Goal: Task Accomplishment & Management: Manage account settings

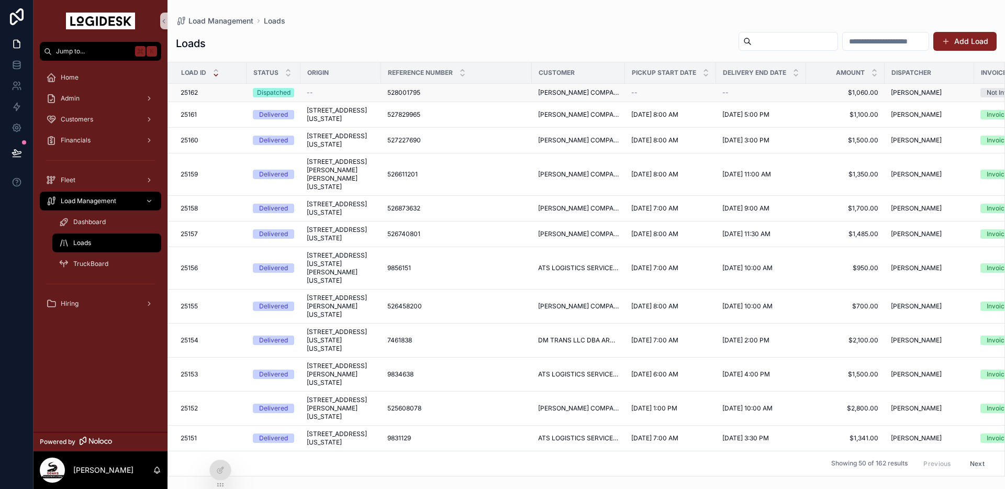
click at [324, 96] on div "--" at bounding box center [341, 92] width 68 height 8
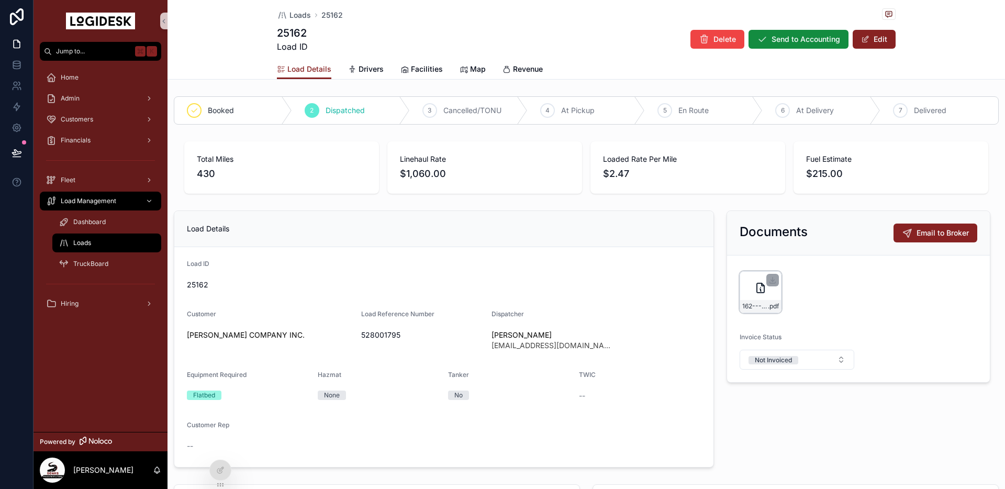
click at [758, 292] on icon "scrollable content" at bounding box center [760, 288] width 13 height 13
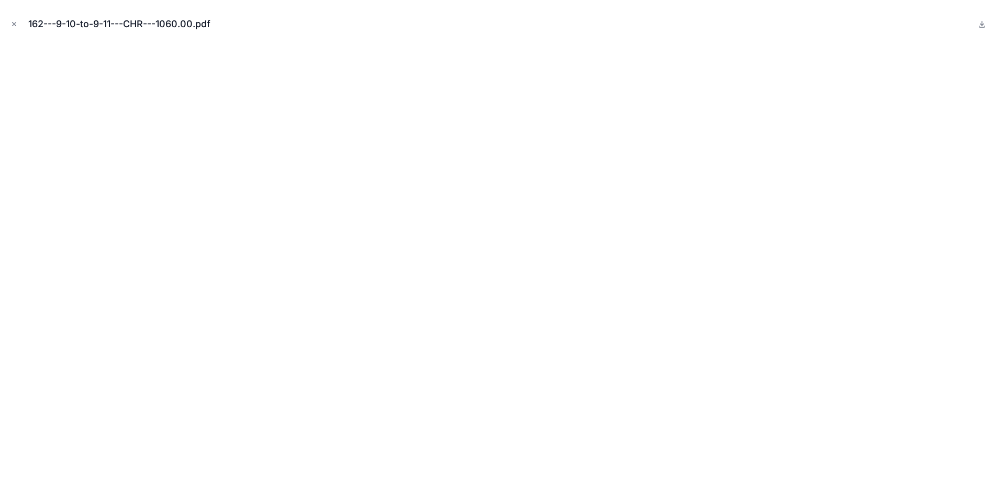
click at [14, 22] on icon "Close modal" at bounding box center [13, 23] width 7 height 7
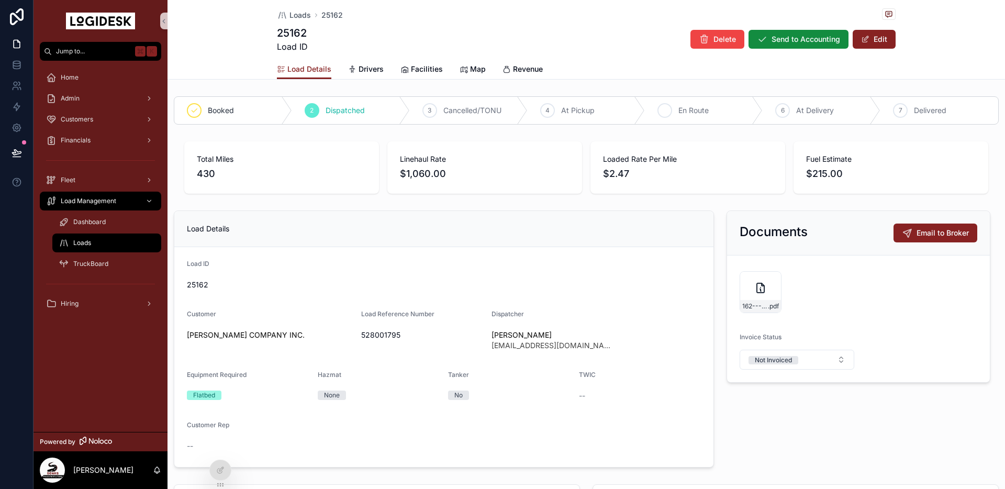
click at [685, 109] on span "En Route" at bounding box center [694, 110] width 30 height 10
click at [758, 296] on div "162---9-10-to-9-11---CHR---1060.00 .pdf" at bounding box center [761, 292] width 42 height 42
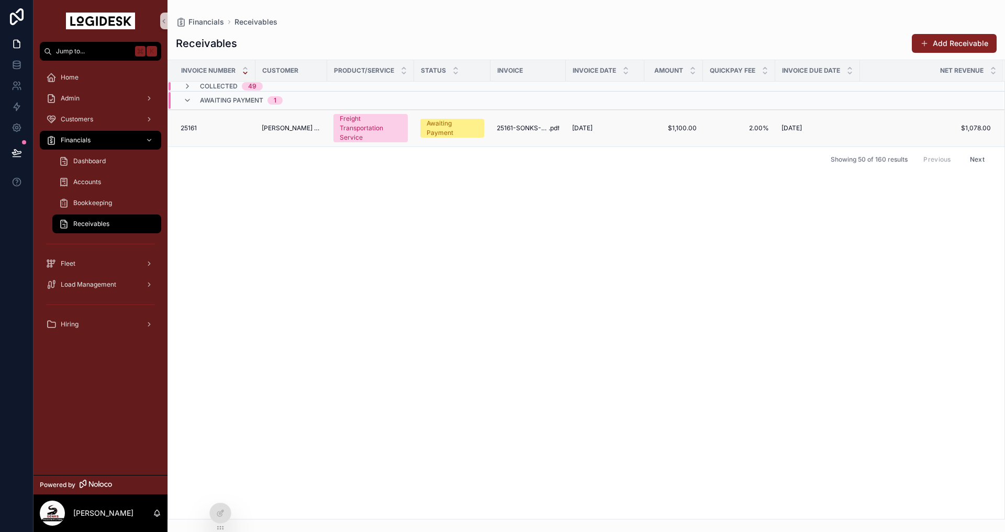
click at [302, 125] on span "[PERSON_NAME] COMPANY INC." at bounding box center [291, 128] width 59 height 8
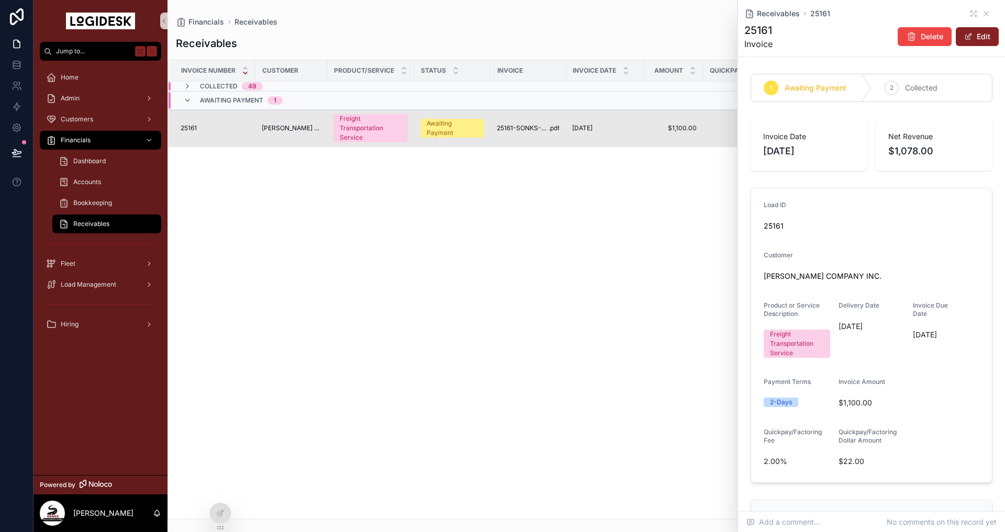
click at [371, 317] on div "Invoice Number Customer Product/Service Status Invoice Invoice Date Amount Quic…" at bounding box center [586, 289] width 837 height 459
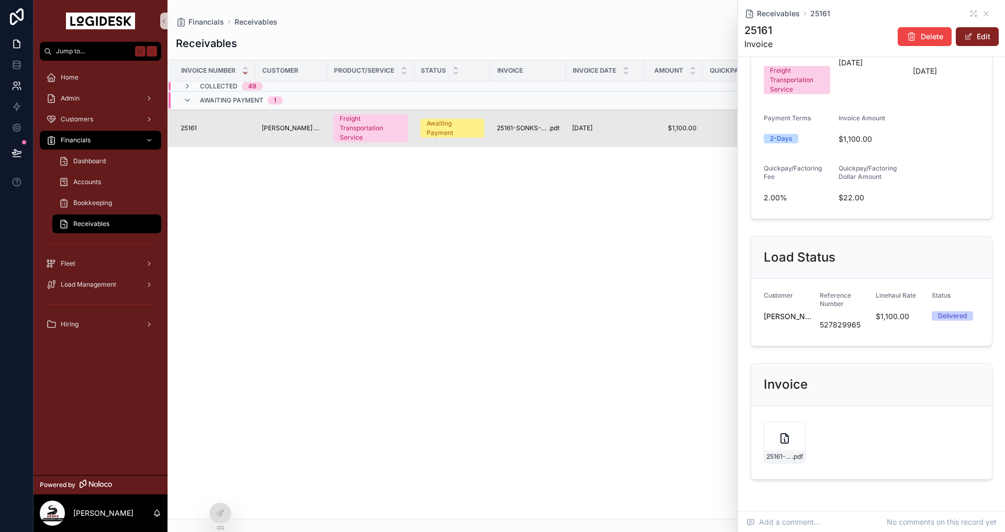
scroll to position [264, 0]
click at [979, 38] on button "Edit" at bounding box center [977, 36] width 43 height 19
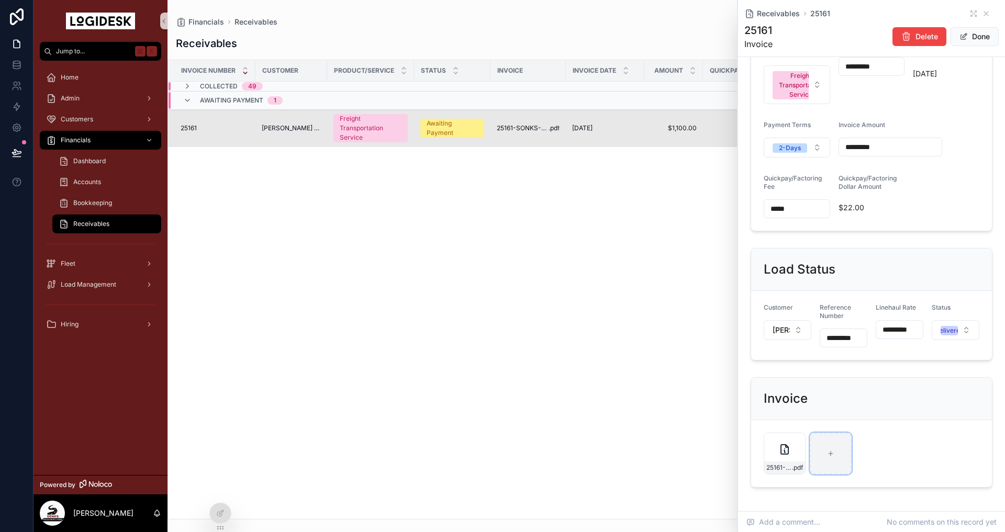
click at [827, 467] on div "scrollable content" at bounding box center [831, 454] width 42 height 42
type input "**********"
click at [973, 36] on button "Done" at bounding box center [975, 36] width 48 height 19
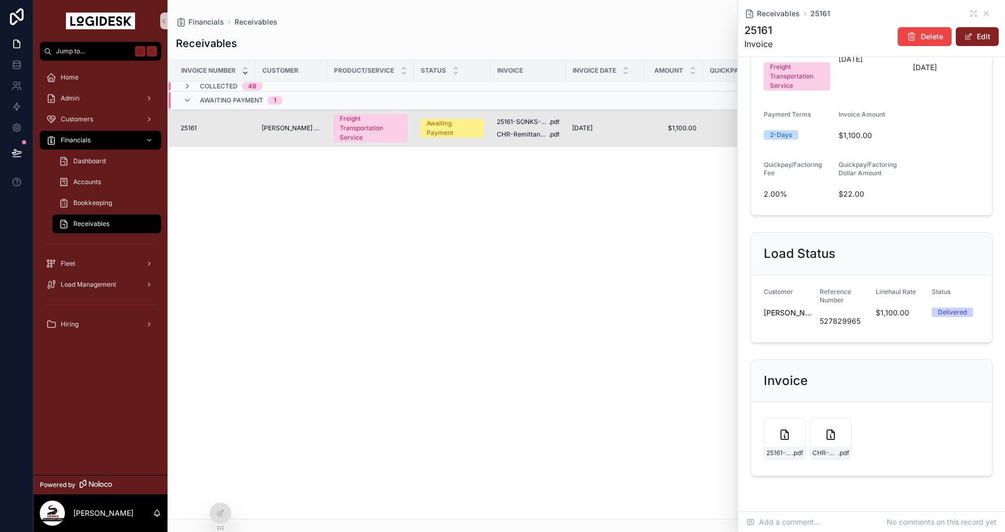
scroll to position [264, 0]
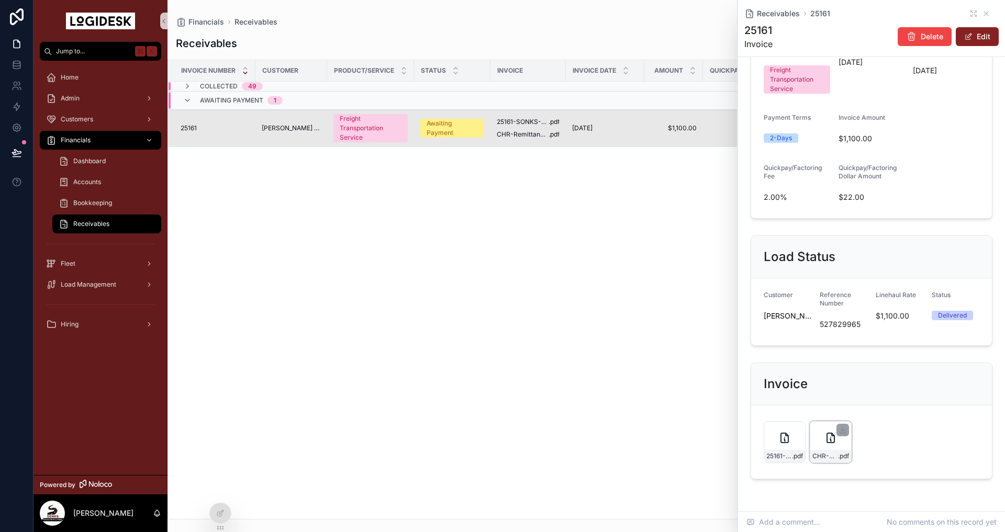
click at [832, 445] on div "CHR-Remittance-1,078.00---9-10-25 .pdf" at bounding box center [831, 442] width 42 height 42
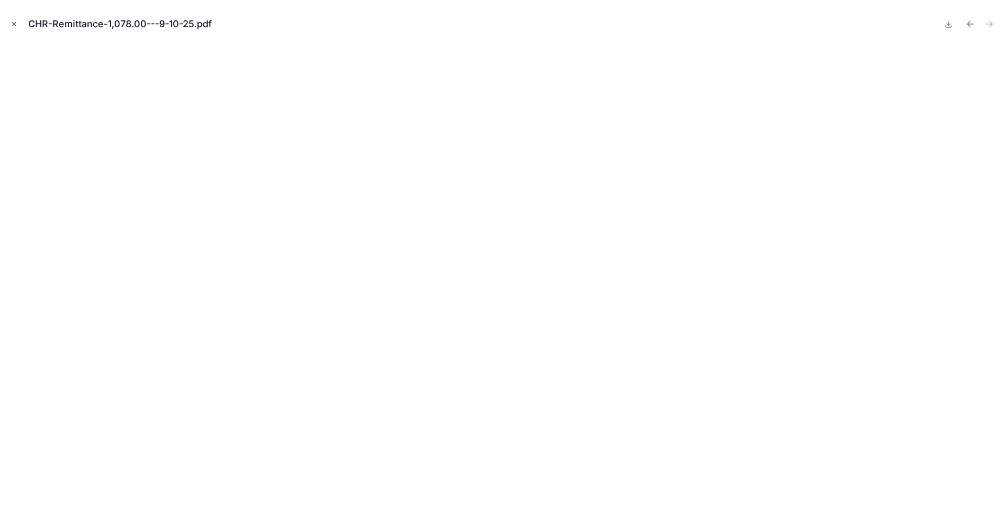
click at [15, 25] on icon "Close modal" at bounding box center [15, 25] width 4 height 4
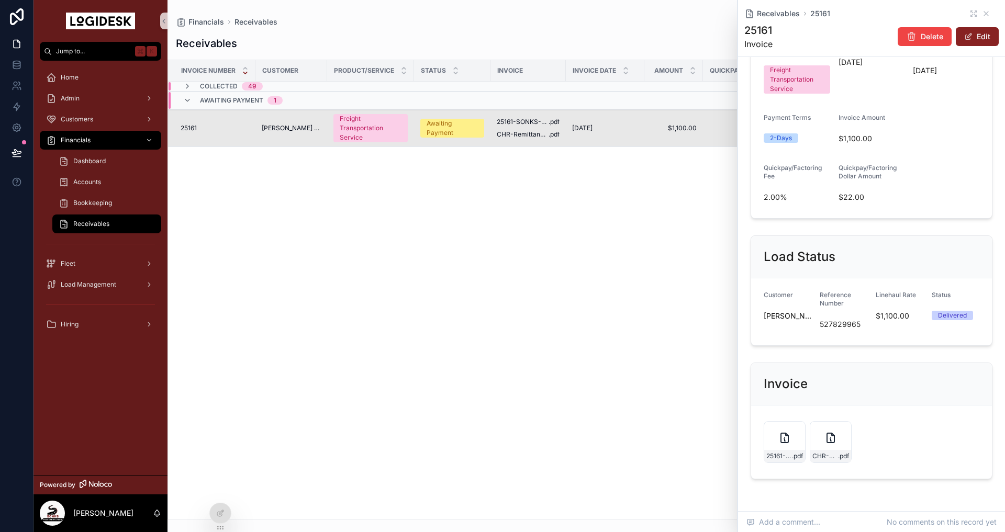
click at [837, 324] on span "527829965" at bounding box center [844, 324] width 48 height 10
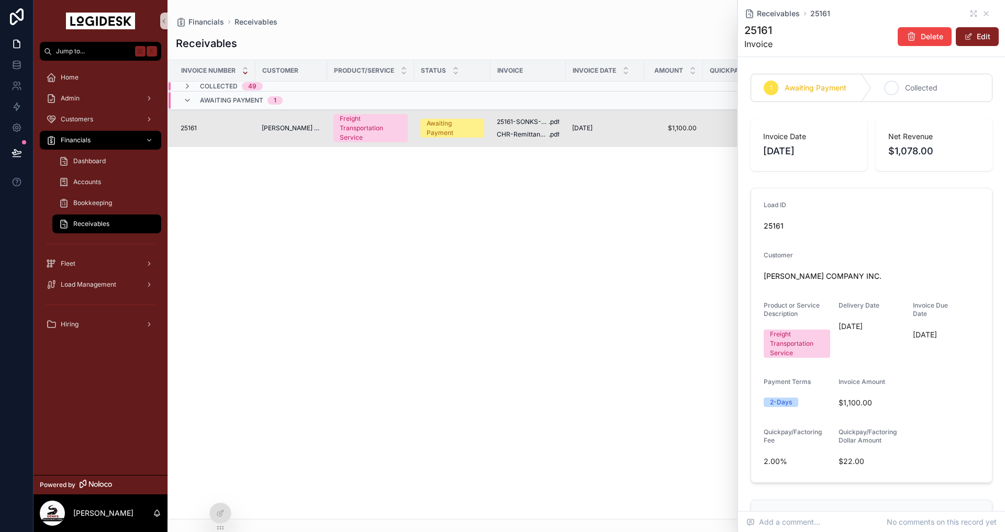
click at [913, 86] on span "Collected" at bounding box center [921, 88] width 32 height 10
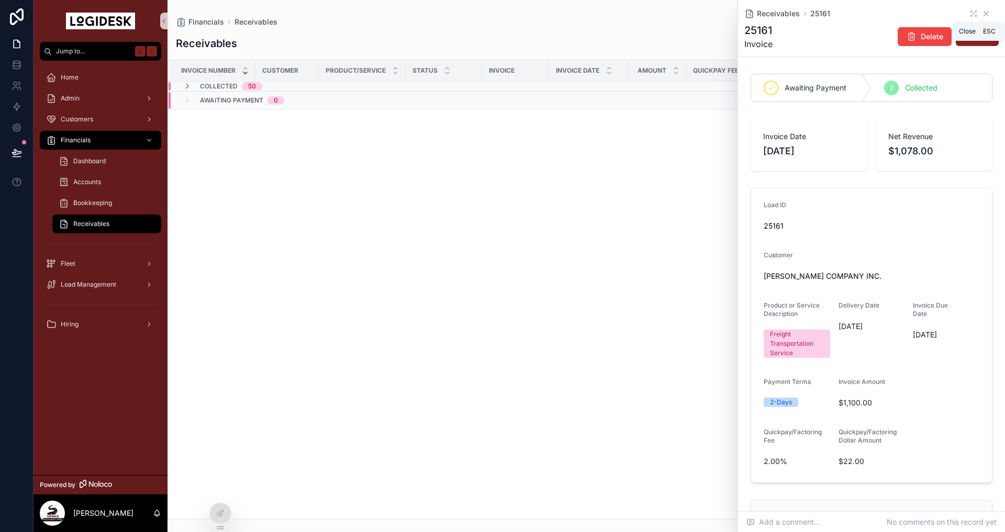
click at [986, 12] on icon "scrollable content" at bounding box center [986, 13] width 8 height 8
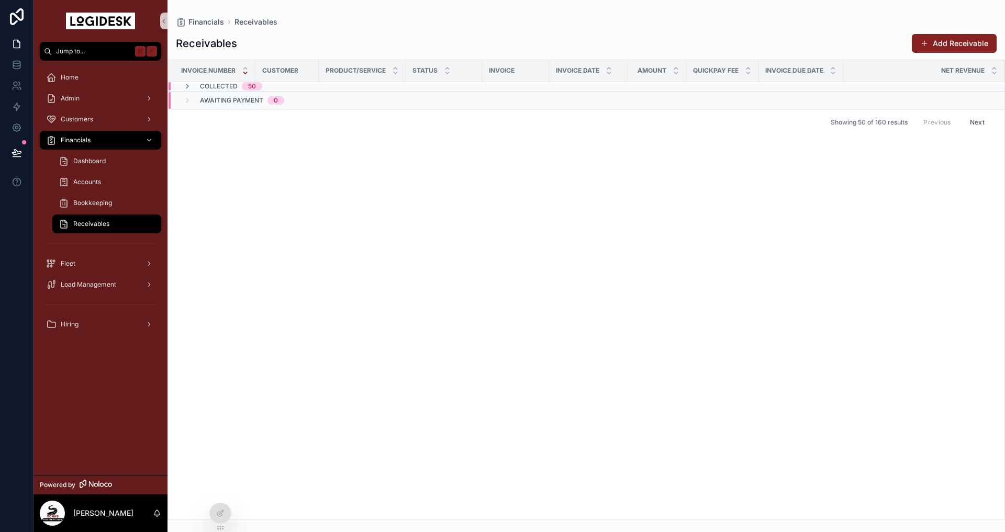
click at [500, 260] on div "Invoice Number Customer Product/Service Status Invoice Invoice Date Amount Quic…" at bounding box center [586, 289] width 837 height 459
